Goal: Task Accomplishment & Management: Manage account settings

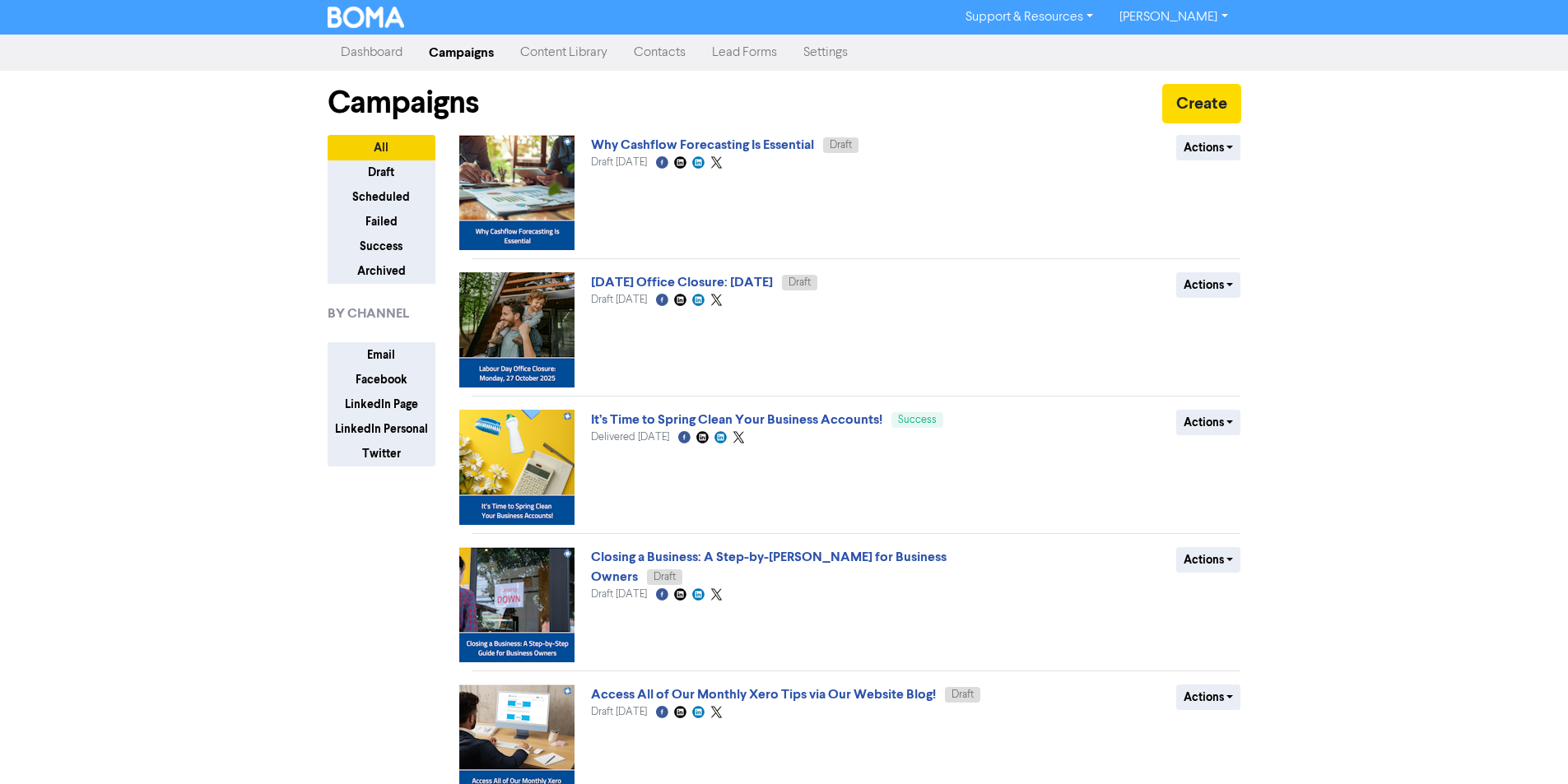
click at [1188, 17] on link "[PERSON_NAME]" at bounding box center [1173, 17] width 135 height 26
click at [1178, 59] on div "Log Out" at bounding box center [1172, 49] width 132 height 34
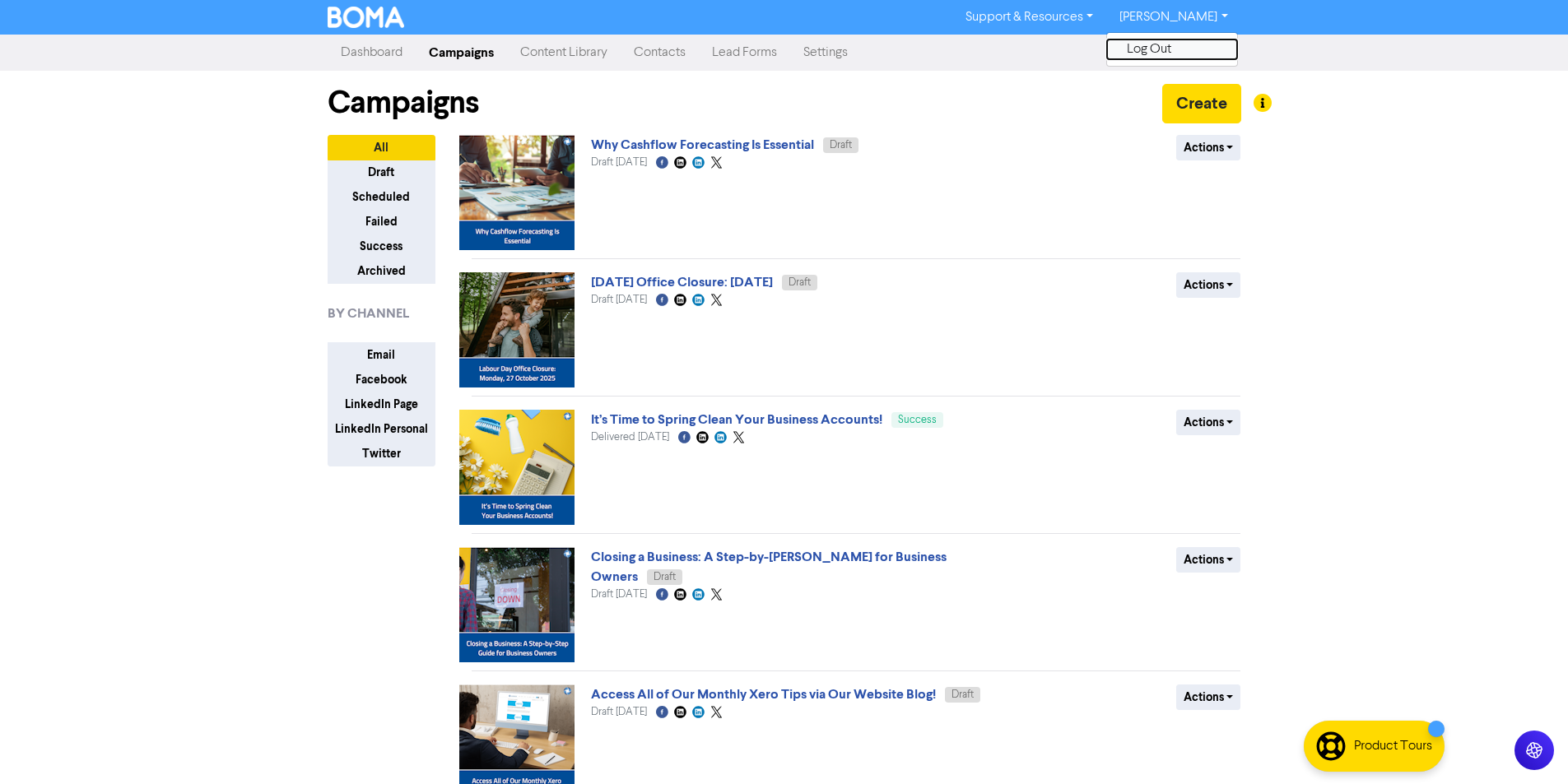
click at [1194, 47] on button "Log Out" at bounding box center [1172, 49] width 130 height 19
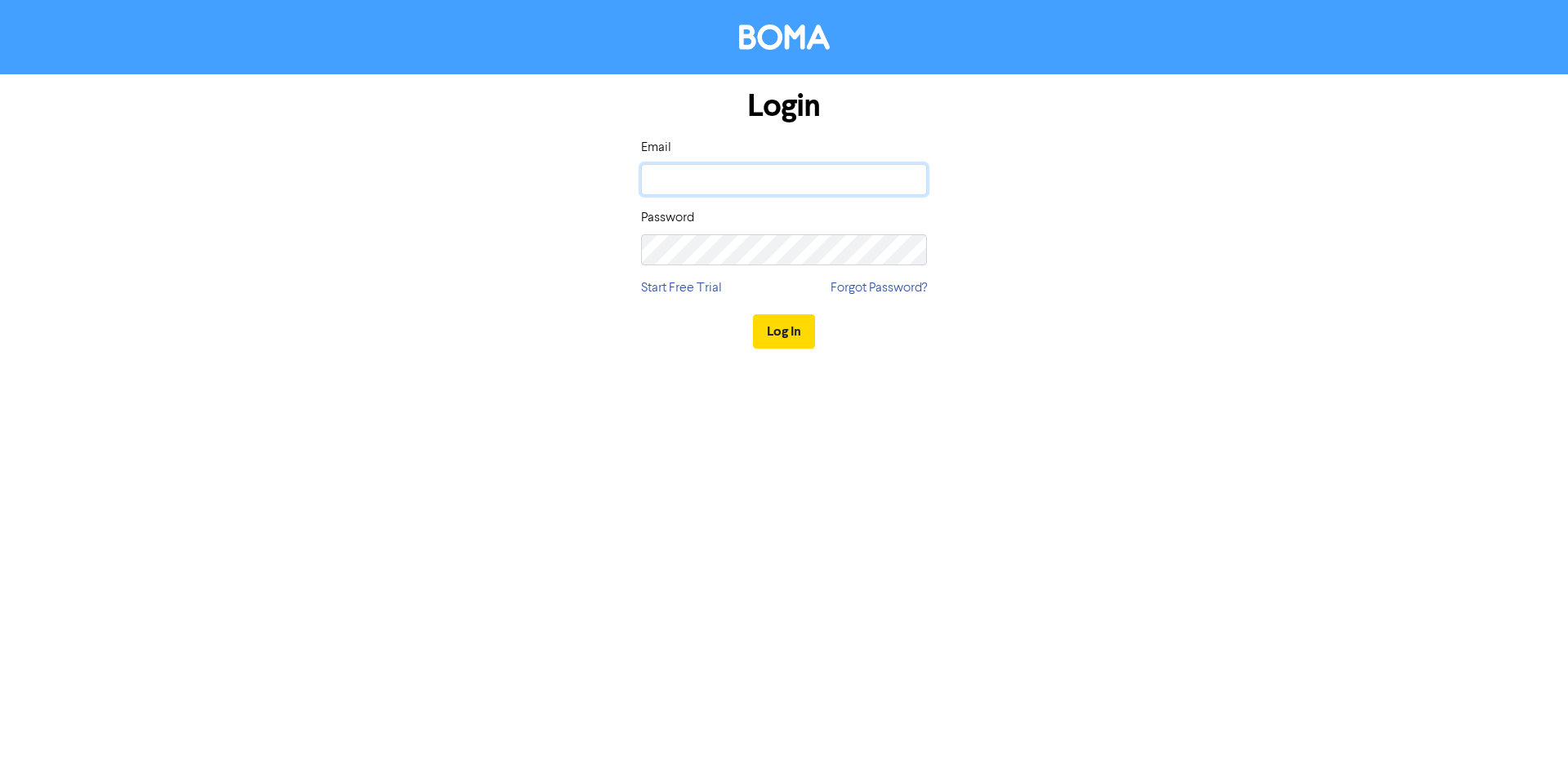
drag, startPoint x: 833, startPoint y: 167, endPoint x: 839, endPoint y: 192, distance: 25.7
click at [833, 167] on input "email" at bounding box center [784, 180] width 286 height 31
click at [679, 168] on input "email" at bounding box center [784, 180] width 286 height 31
type input "[EMAIL_ADDRESS][DOMAIN_NAME]"
click at [753, 315] on button "Log In" at bounding box center [784, 331] width 62 height 34
